Goal: Task Accomplishment & Management: Manage account settings

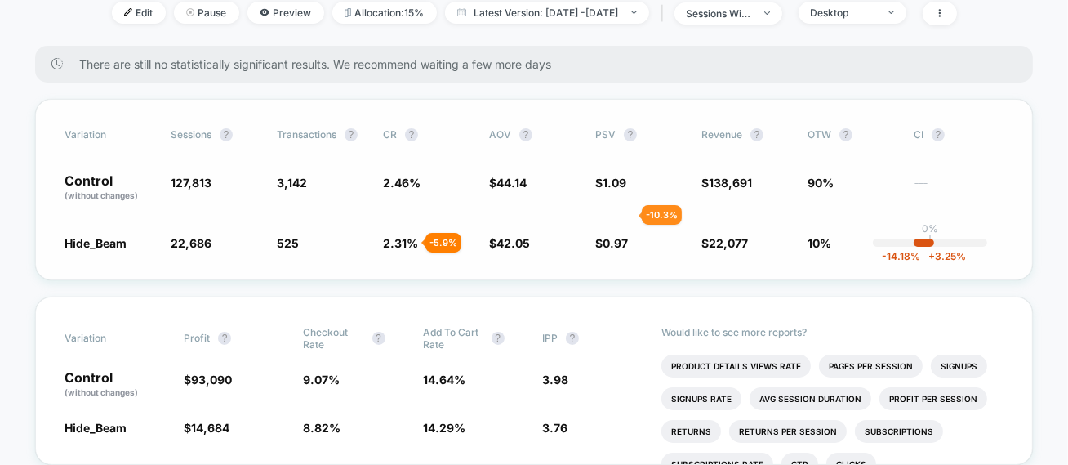
scroll to position [226, 0]
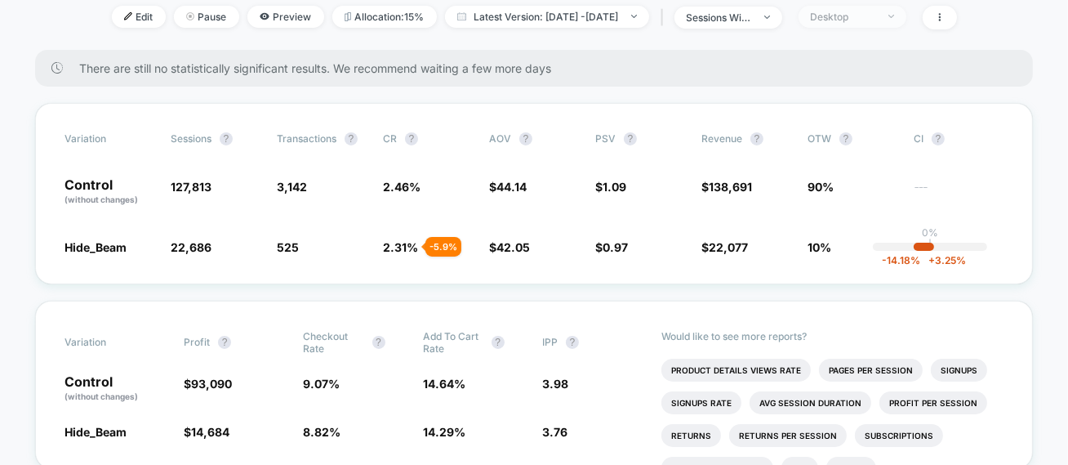
click at [876, 11] on div "Desktop" at bounding box center [843, 17] width 65 height 12
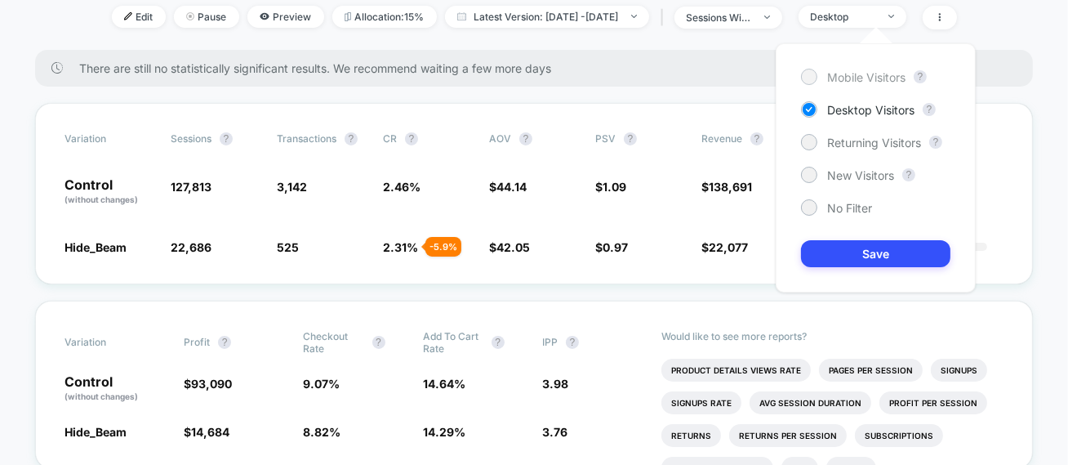
click at [821, 78] on div "Mobile Visitors" at bounding box center [853, 77] width 105 height 16
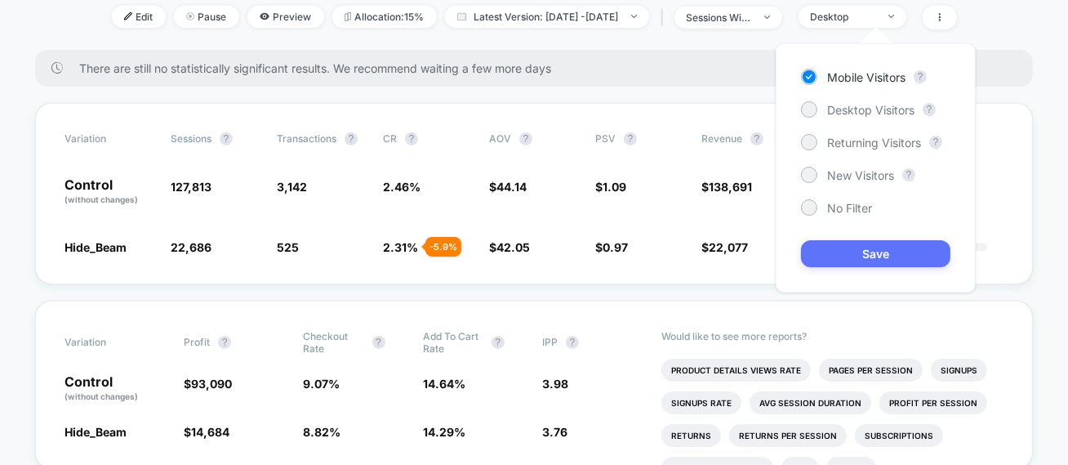
click at [861, 252] on button "Save" at bounding box center [875, 253] width 149 height 27
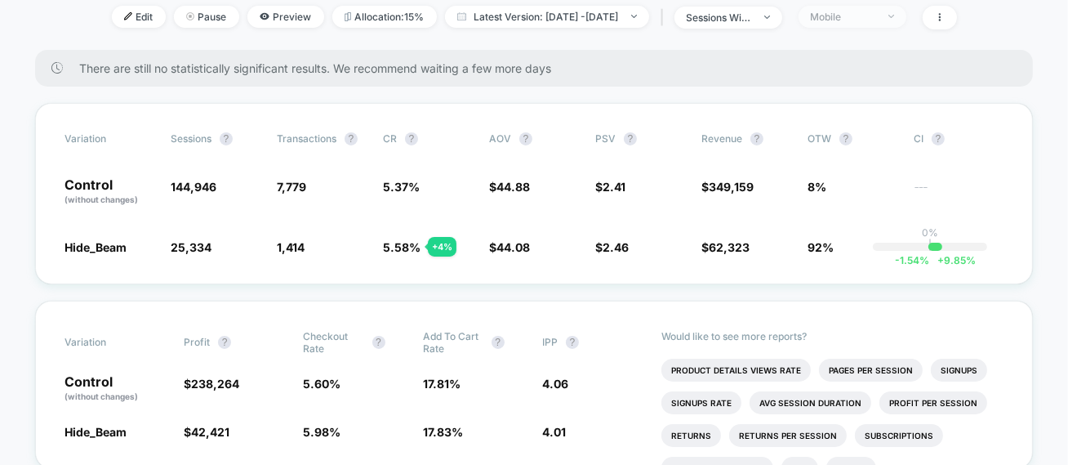
click at [906, 23] on span "Mobile" at bounding box center [853, 17] width 108 height 22
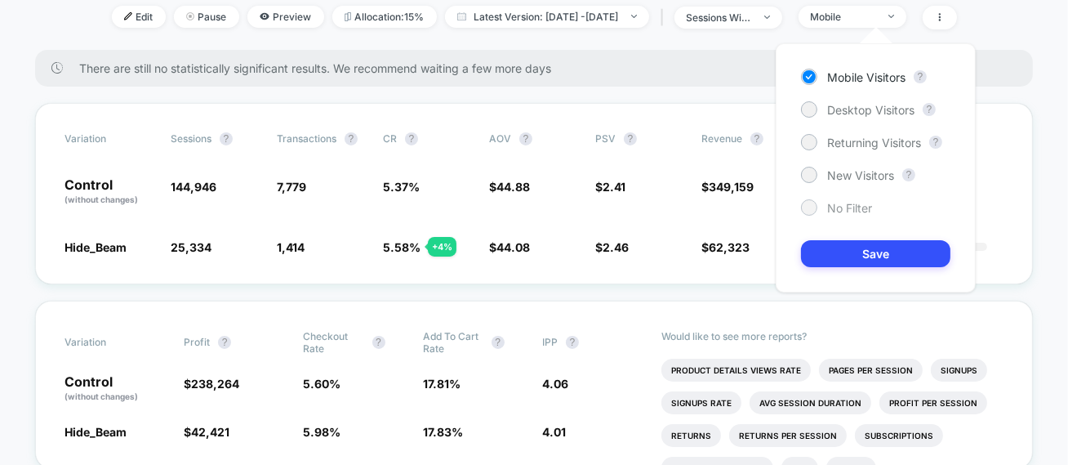
click at [814, 204] on div at bounding box center [809, 207] width 12 height 12
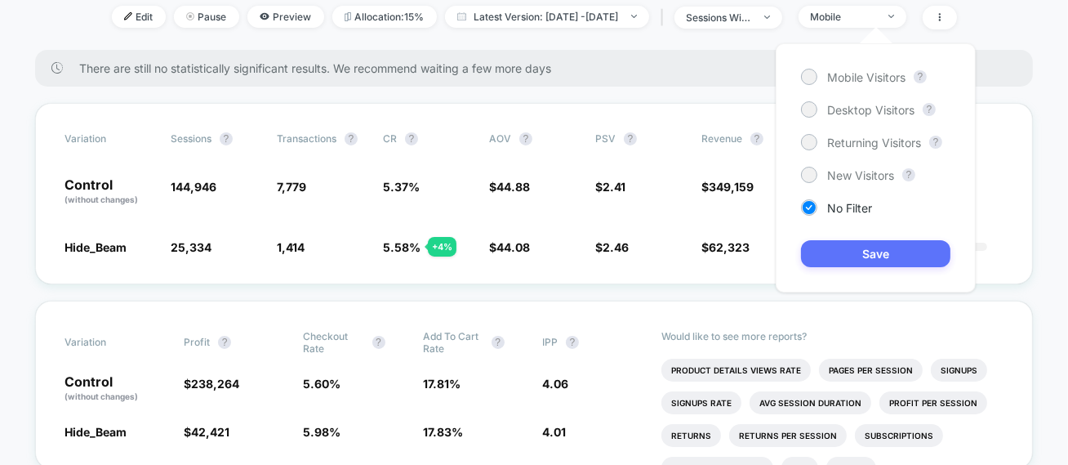
click at [842, 245] on button "Save" at bounding box center [875, 253] width 149 height 27
